Goal: Task Accomplishment & Management: Manage account settings

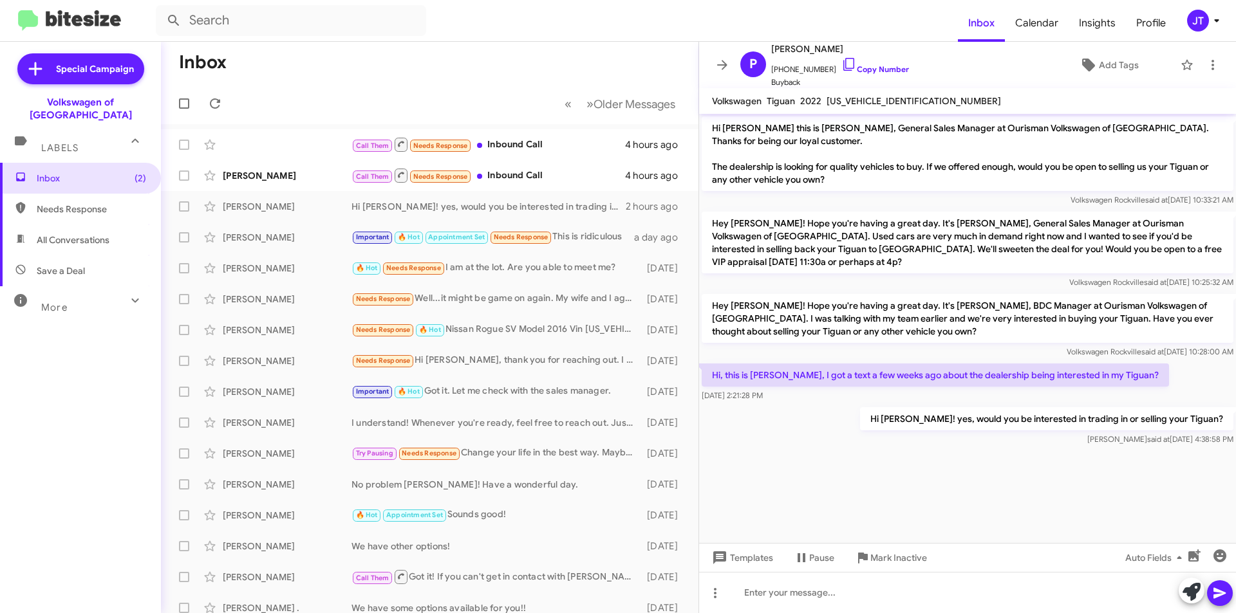
click at [1210, 19] on icon at bounding box center [1216, 20] width 15 height 15
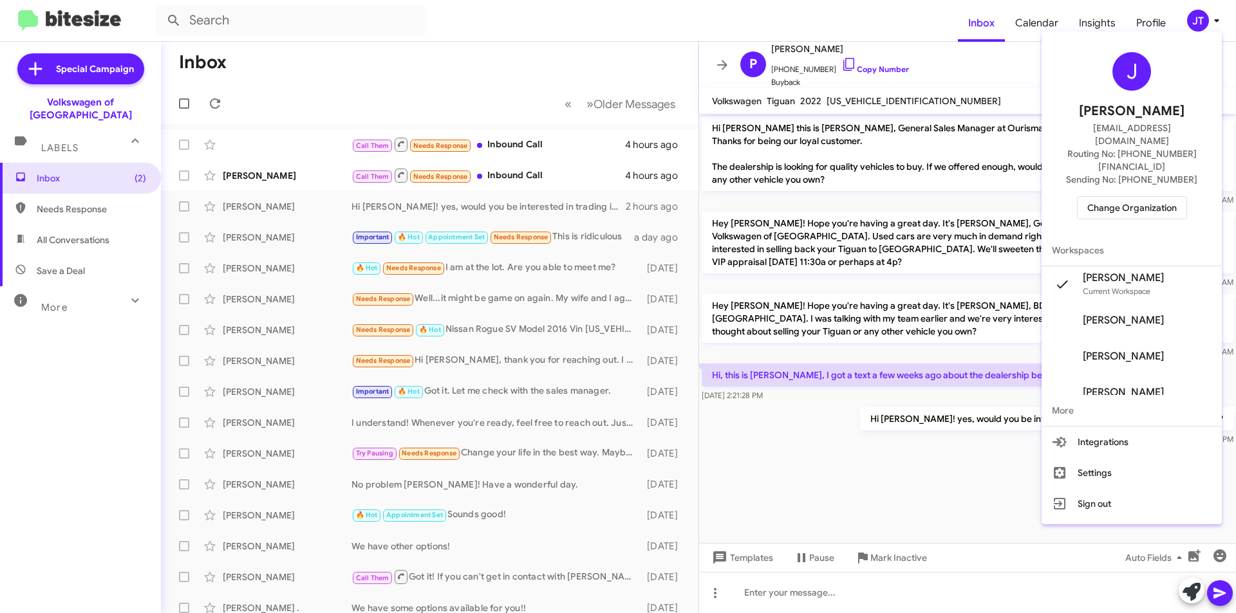
click at [1146, 197] on span "Change Organization" at bounding box center [1131, 208] width 89 height 22
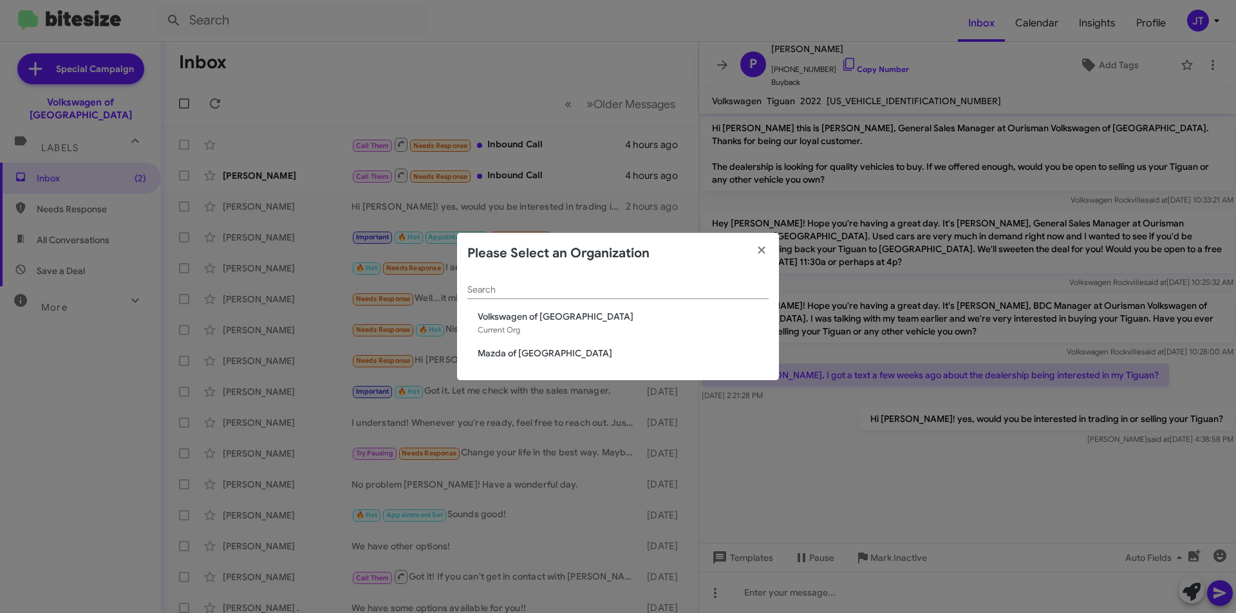
click at [524, 351] on span "Mazda of Rockville" at bounding box center [623, 353] width 291 height 13
